Goal: Find specific page/section: Find specific page/section

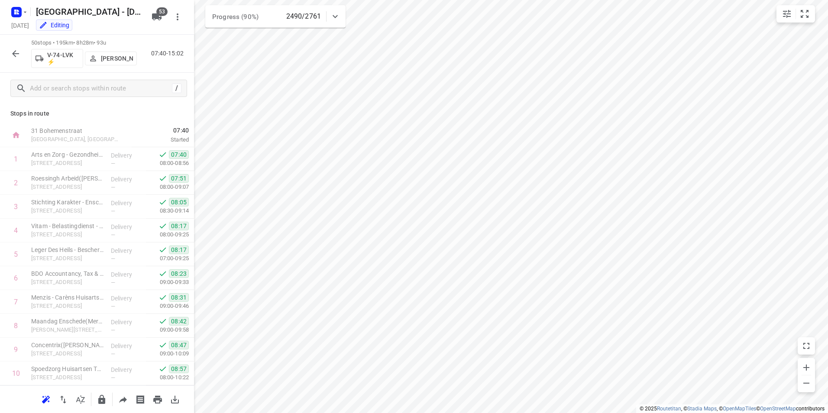
click at [12, 52] on icon "button" at bounding box center [15, 53] width 10 height 10
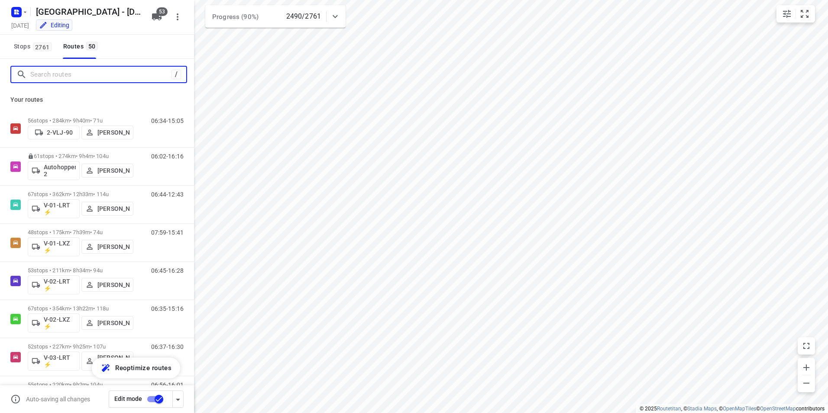
click at [63, 75] on input "Search routes" at bounding box center [100, 74] width 141 height 13
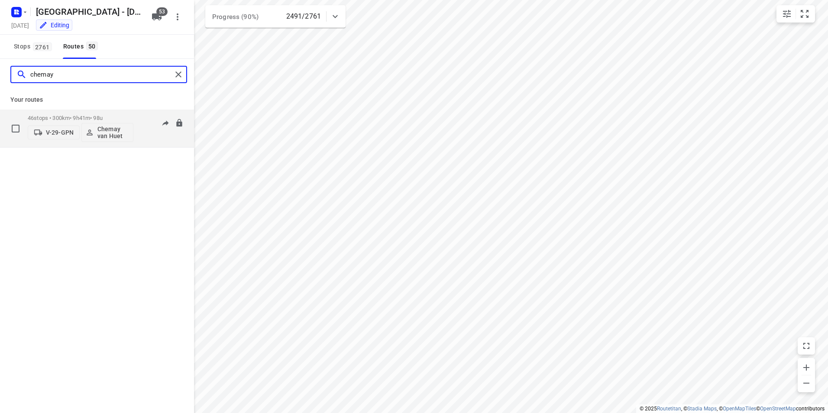
type input "chemay"
click at [84, 117] on p "46 stops • 300km • 9h41m • 98u" at bounding box center [81, 118] width 106 height 6
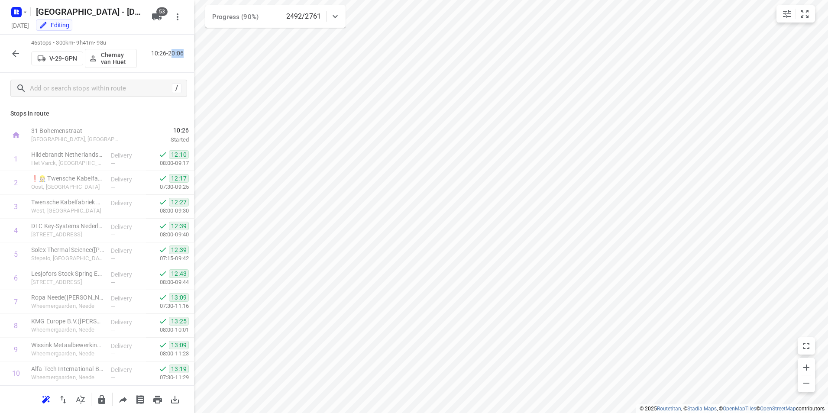
drag, startPoint x: 170, startPoint y: 55, endPoint x: 185, endPoint y: 64, distance: 17.7
click at [185, 64] on div "46 stops • 300km • 9h41m • 98u V-29-GPN Chemay van Huet 10:26-20:06" at bounding box center [97, 54] width 194 height 38
click at [20, 56] on icon "button" at bounding box center [15, 53] width 10 height 10
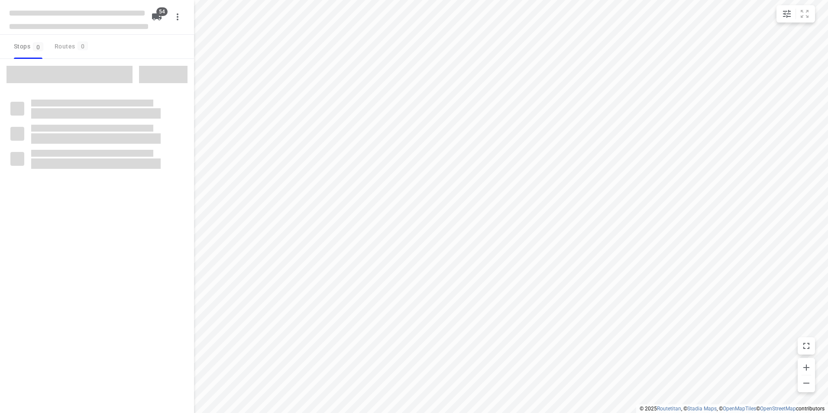
type input "distance"
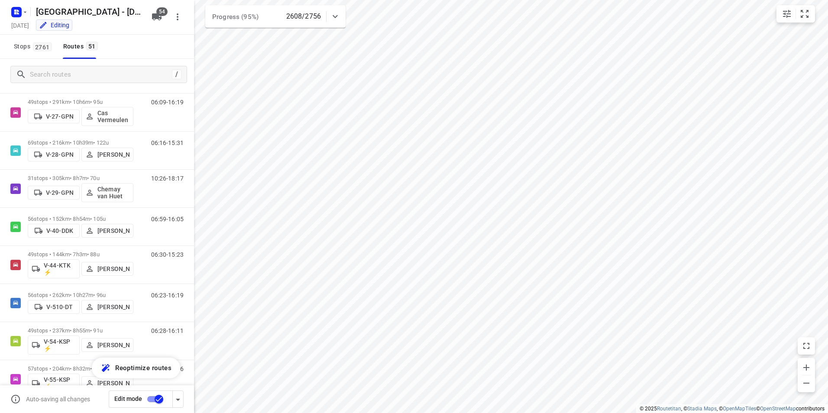
scroll to position [514, 0]
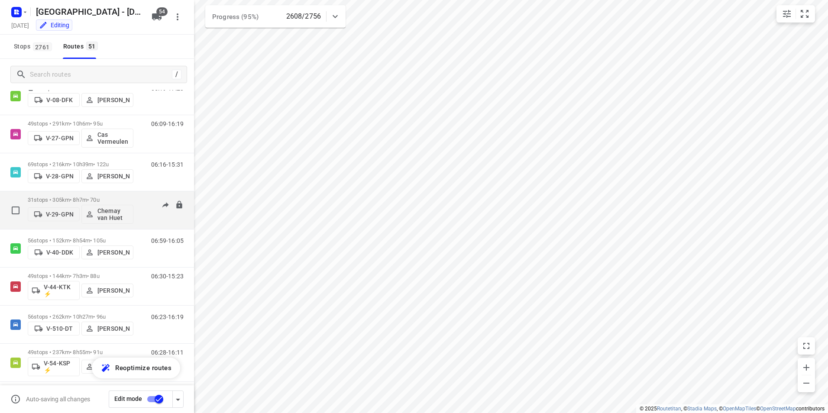
click at [93, 198] on p "31 stops • 305km • 8h7m • 70u" at bounding box center [81, 200] width 106 height 6
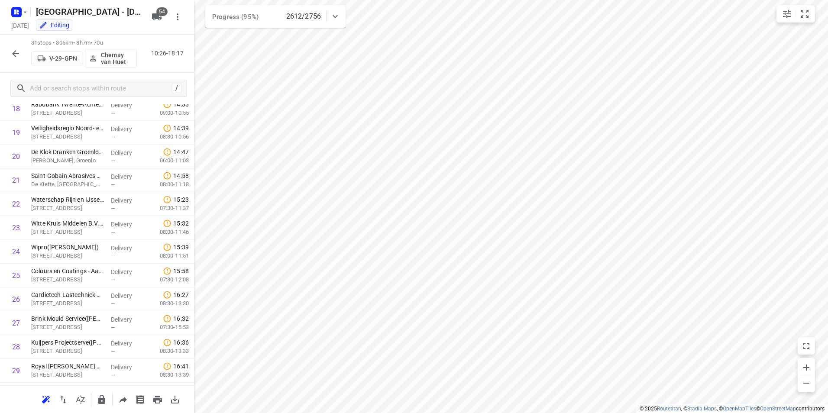
scroll to position [220, 0]
